Goal: Task Accomplishment & Management: Use online tool/utility

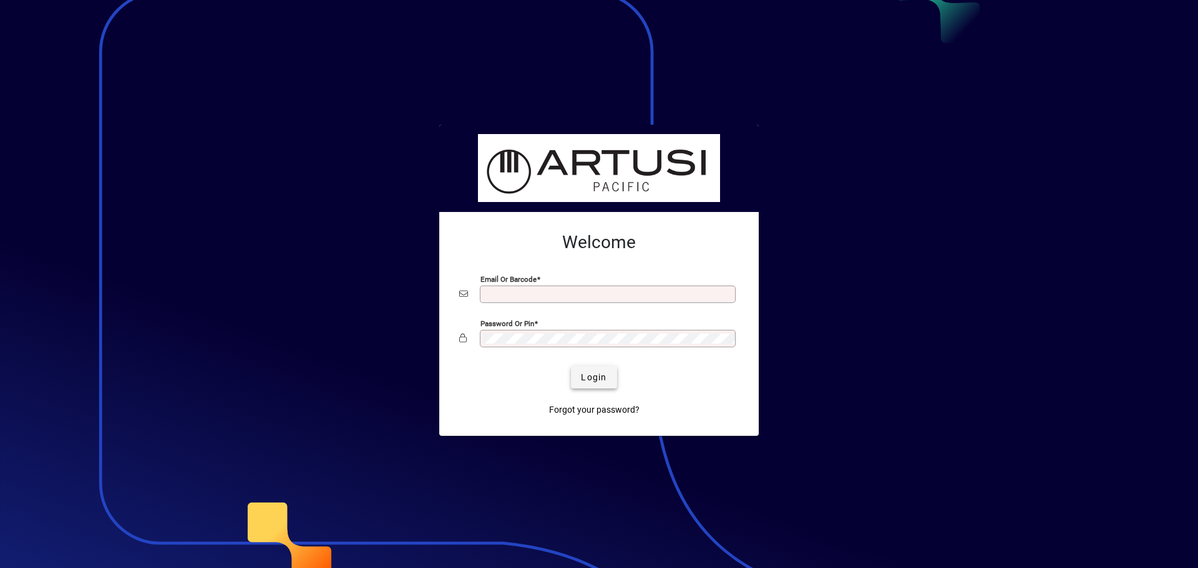
type input "**********"
click at [599, 379] on span "Login" at bounding box center [594, 377] width 26 height 13
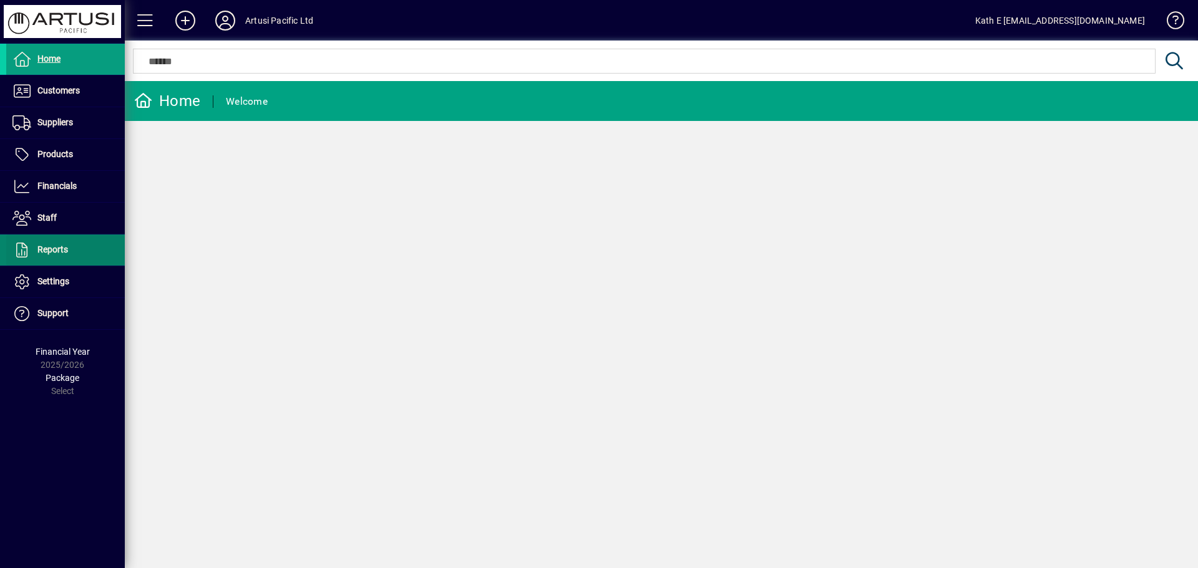
click at [50, 250] on span "Reports" at bounding box center [52, 250] width 31 height 10
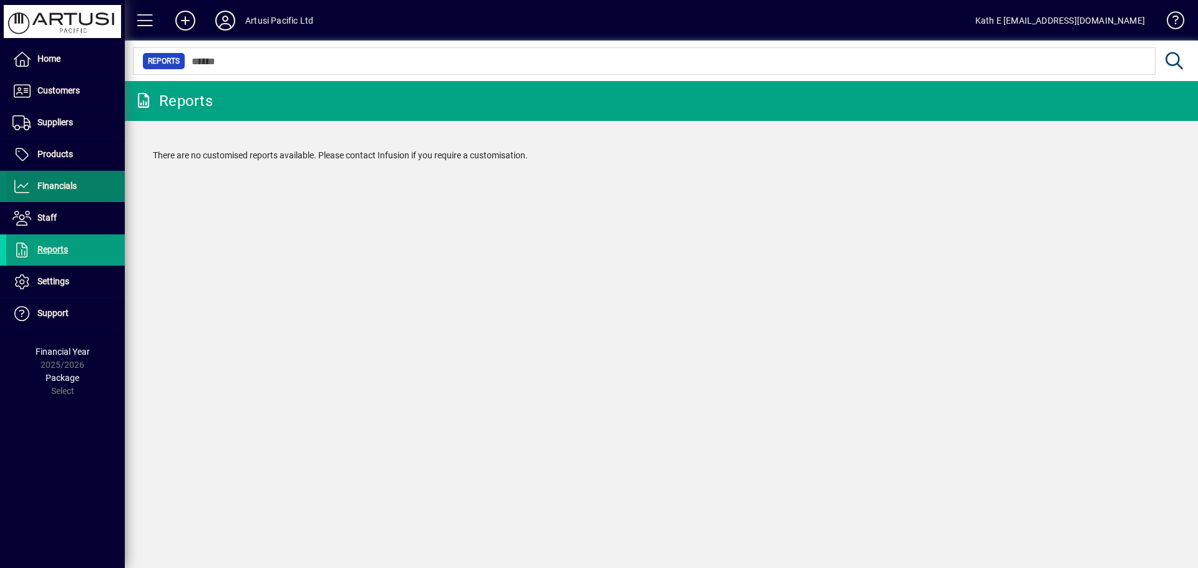
click at [49, 180] on span "Financials" at bounding box center [41, 186] width 70 height 15
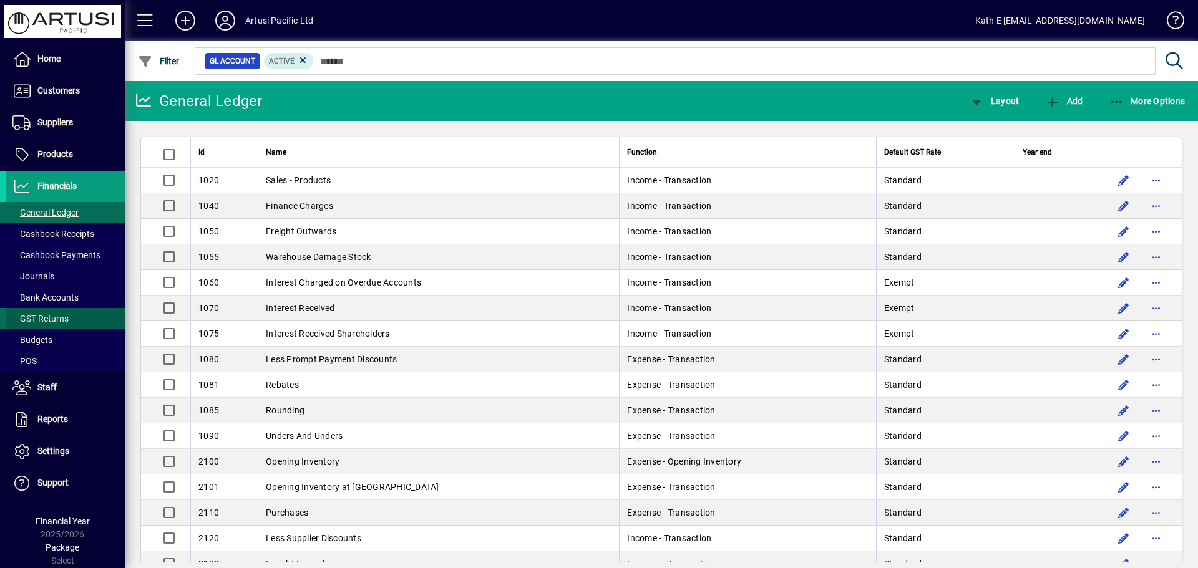
click at [39, 314] on span "GST Returns" at bounding box center [40, 319] width 56 height 10
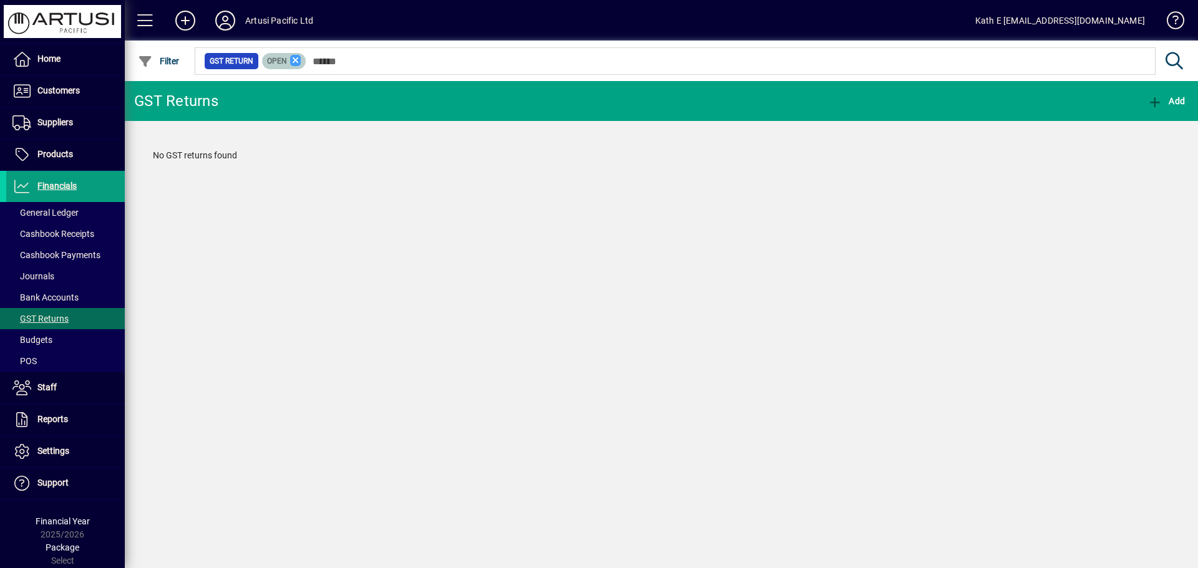
click at [294, 62] on icon at bounding box center [295, 60] width 11 height 11
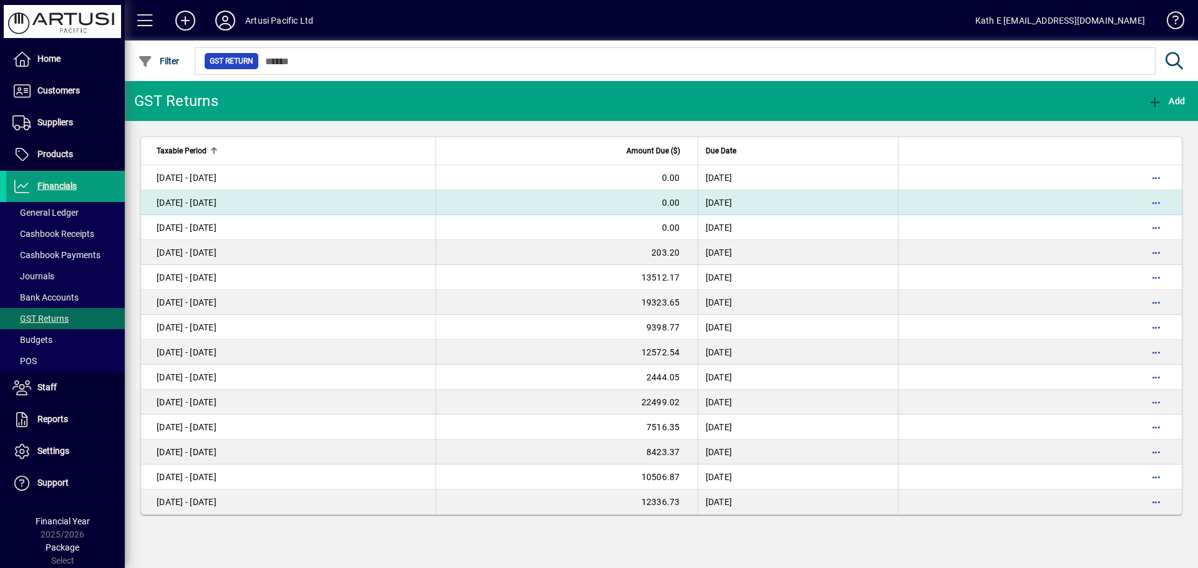
click at [203, 198] on div "01 Jun - 31 Jul 2023" at bounding box center [187, 202] width 60 height 12
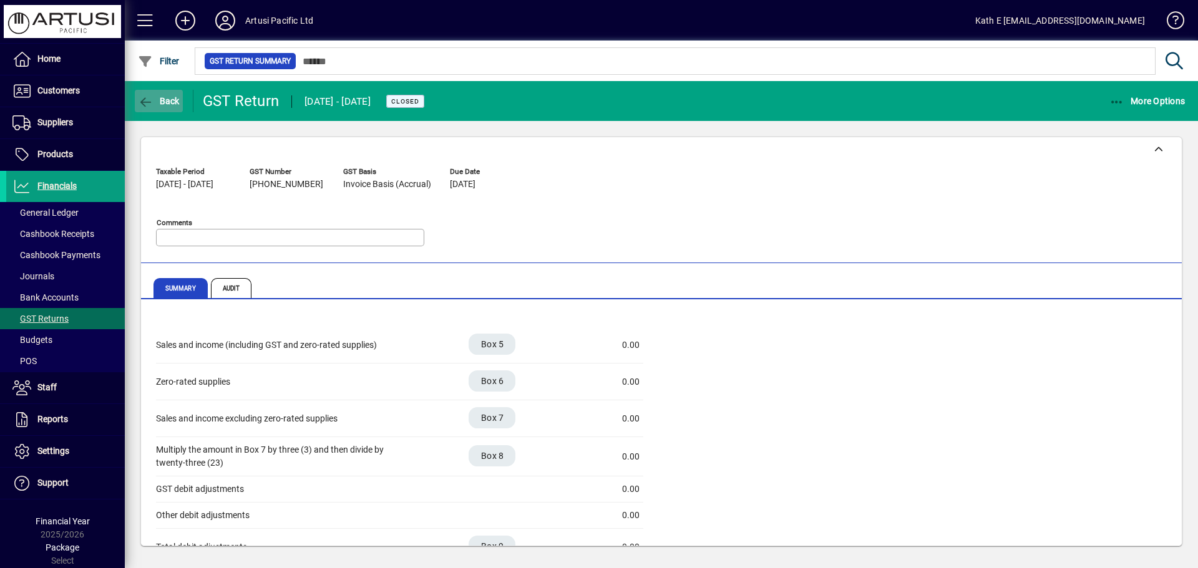
click at [162, 92] on span "button" at bounding box center [159, 101] width 48 height 30
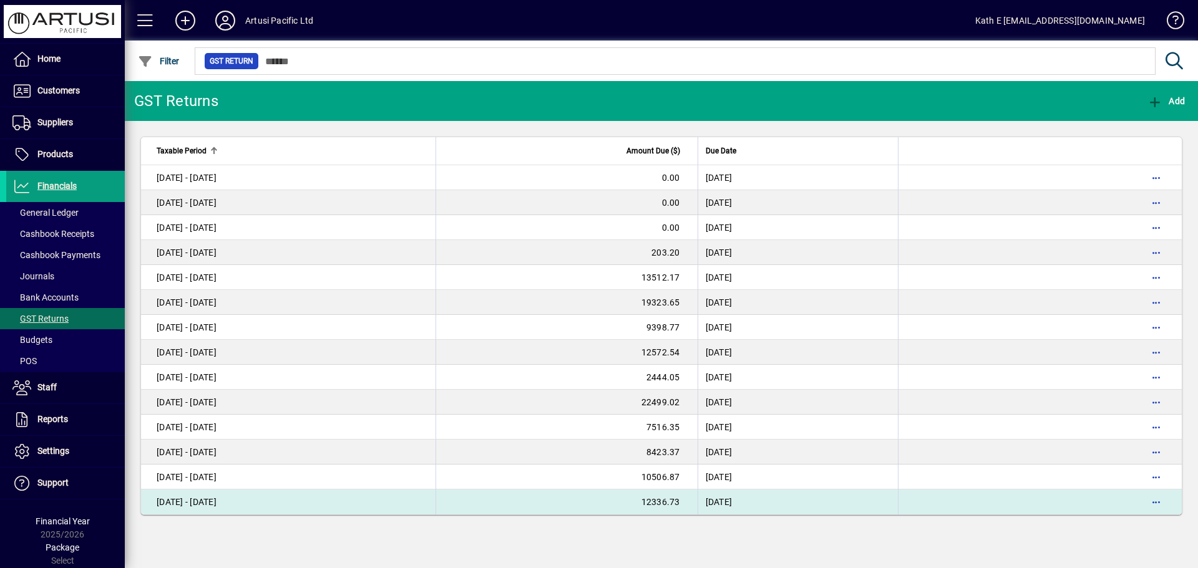
click at [215, 500] on div "01 Jun - 31 Jul 2025" at bounding box center [187, 502] width 60 height 12
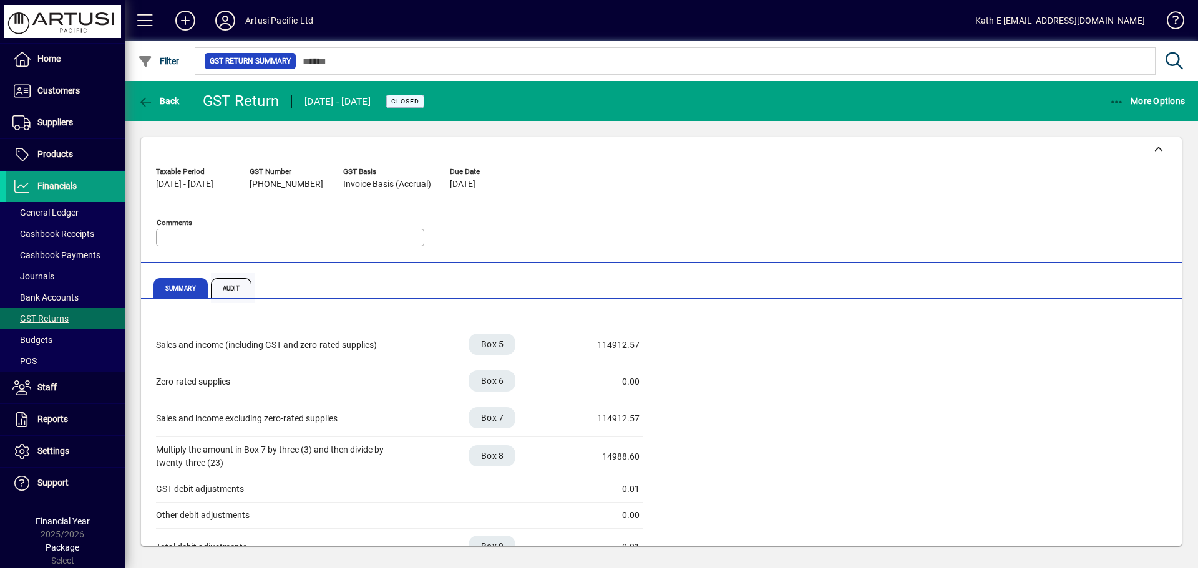
click at [235, 285] on span "Audit" at bounding box center [231, 288] width 41 height 20
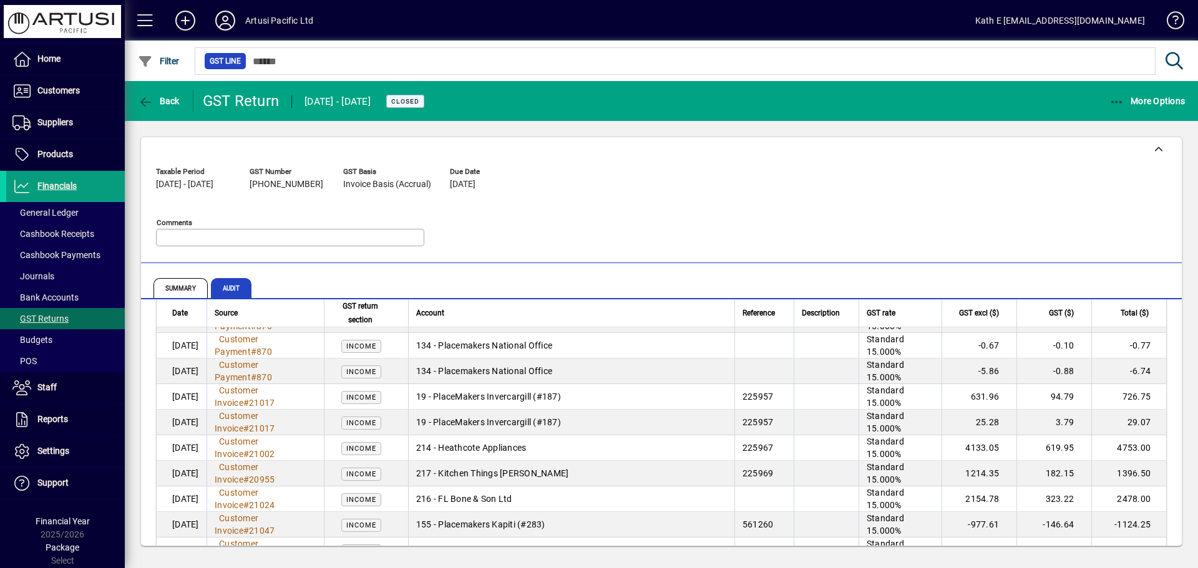
scroll to position [1684, 0]
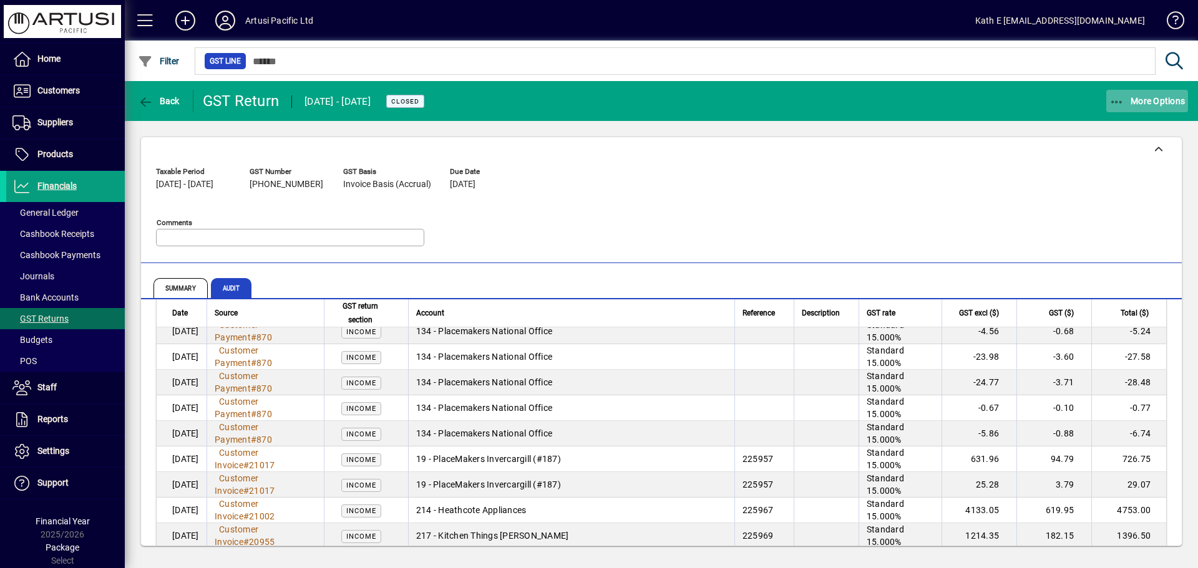
click at [1117, 97] on icon "button" at bounding box center [1117, 102] width 16 height 12
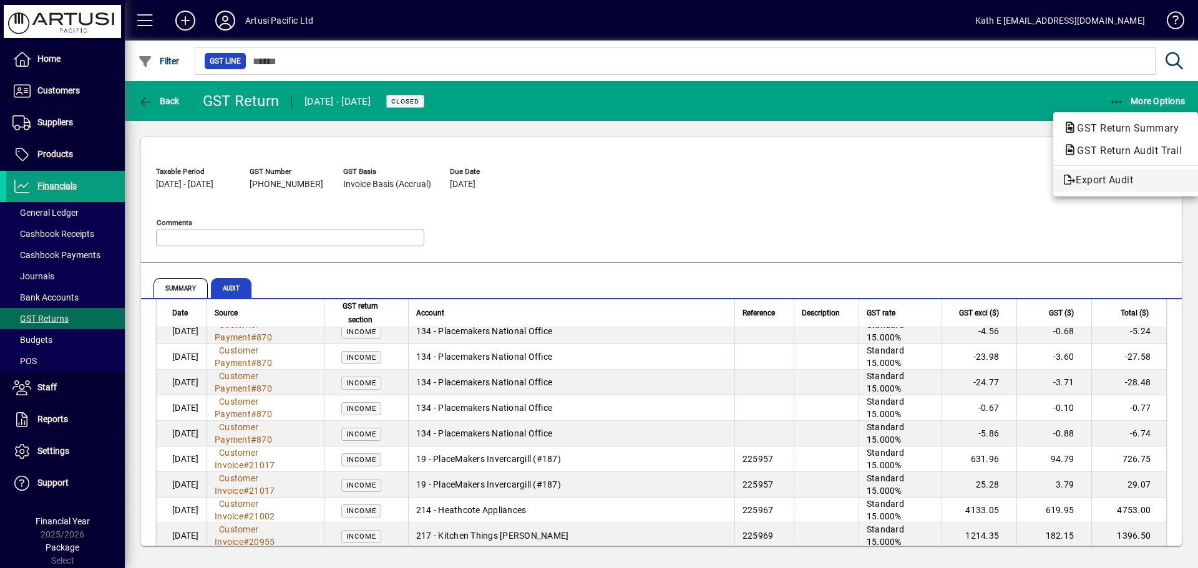
click at [1093, 177] on span "Export Audit" at bounding box center [1125, 180] width 125 height 15
